Goal: Navigation & Orientation: Go to known website

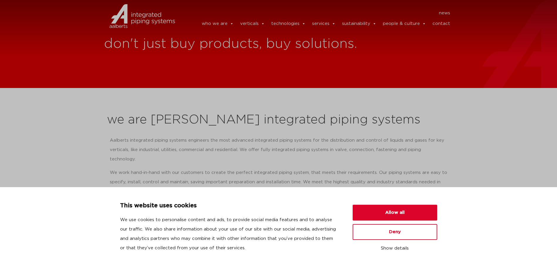
click at [140, 12] on img at bounding box center [142, 16] width 65 height 26
click at [386, 211] on button "Allow all" at bounding box center [395, 213] width 85 height 16
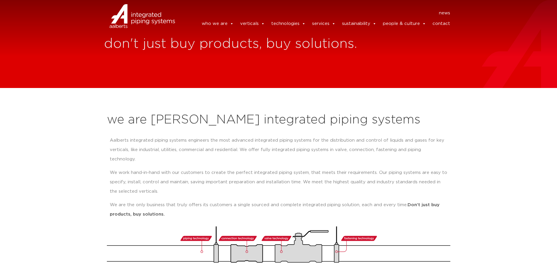
click at [147, 12] on img at bounding box center [142, 16] width 65 height 26
